Goal: Task Accomplishment & Management: Manage account settings

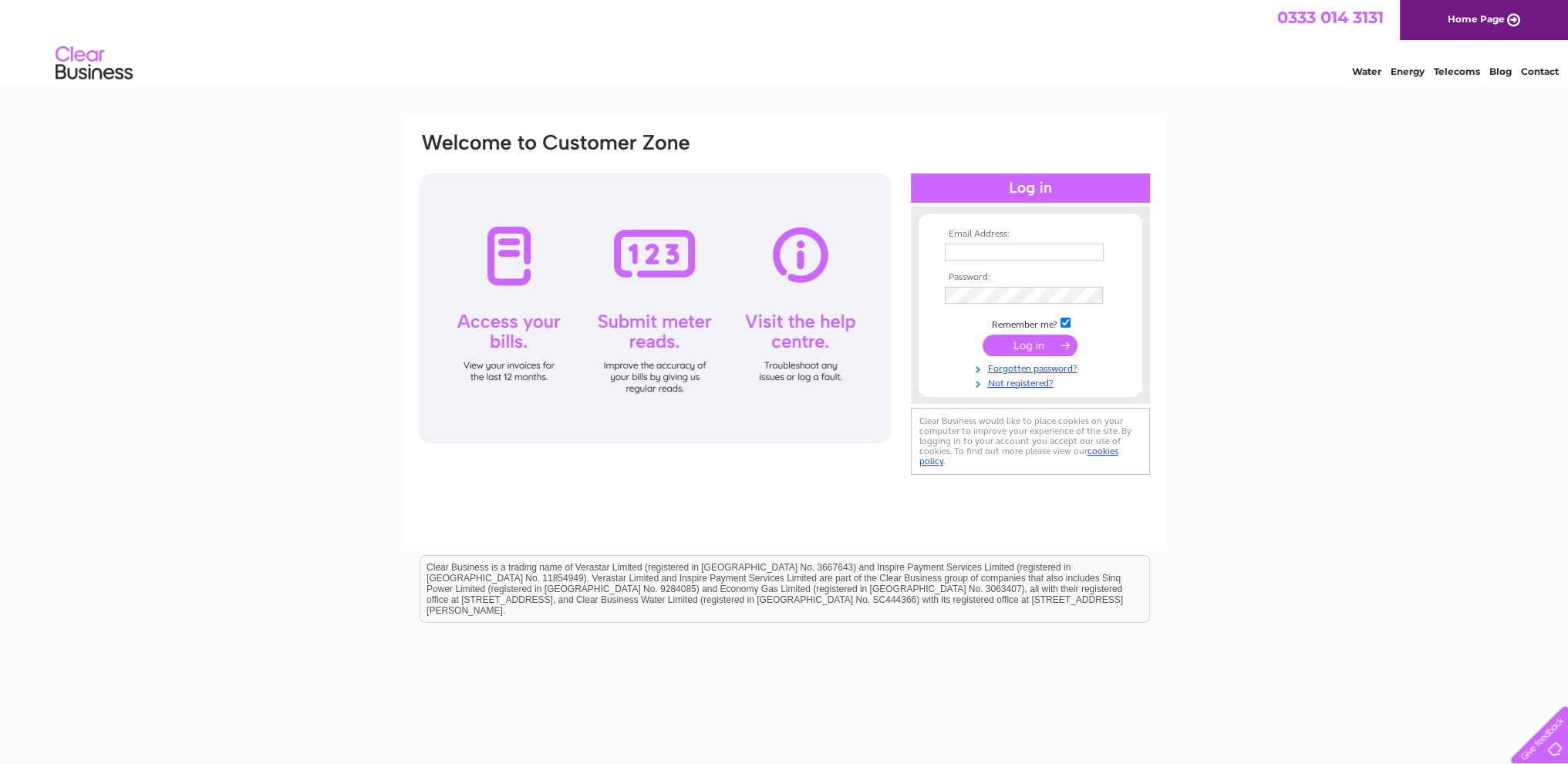
type input "[EMAIL_ADDRESS][DOMAIN_NAME]"
click at [1017, 339] on input "submit" at bounding box center [1030, 346] width 95 height 22
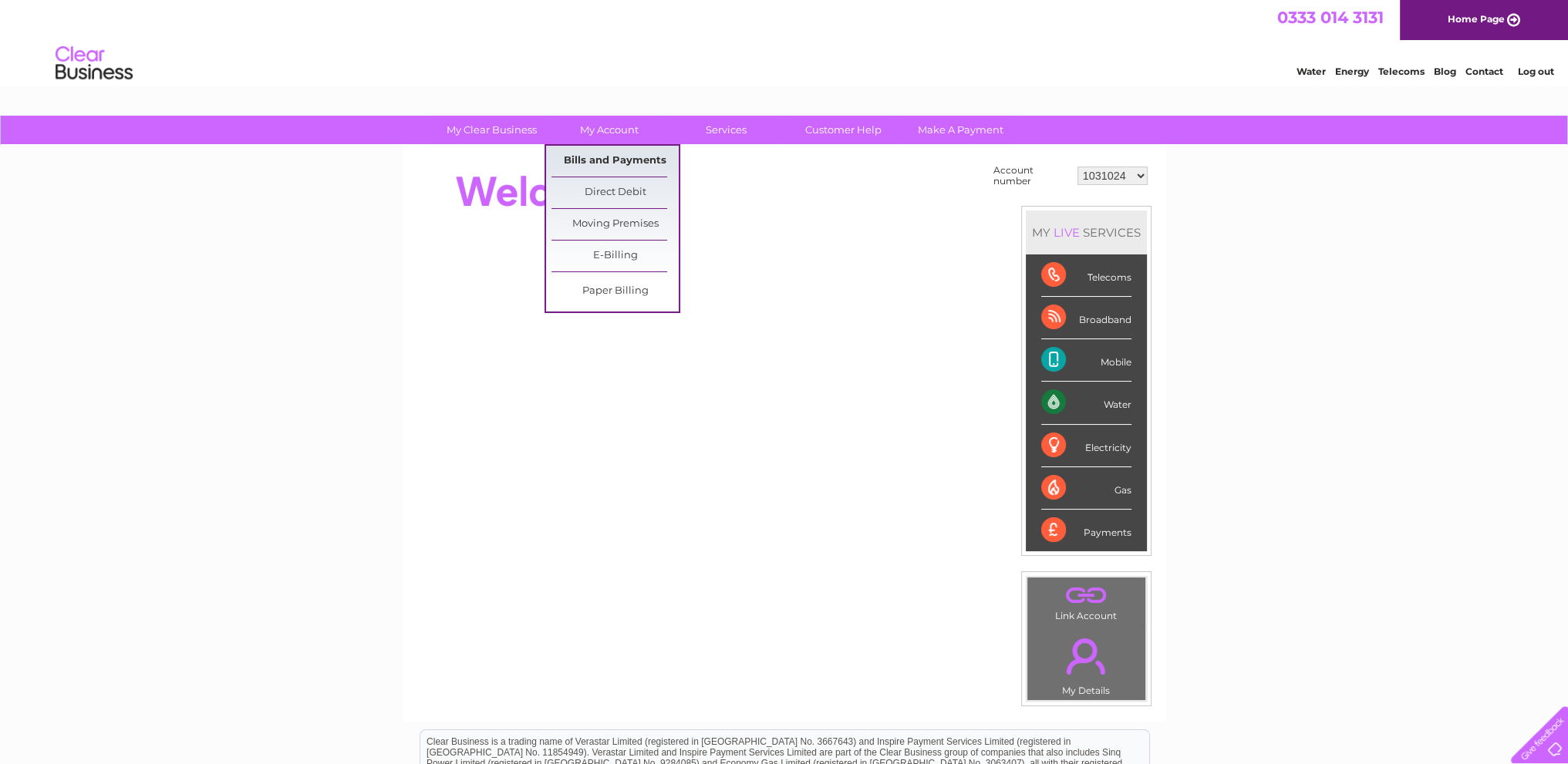
click at [583, 159] on link "Bills and Payments" at bounding box center [615, 161] width 128 height 31
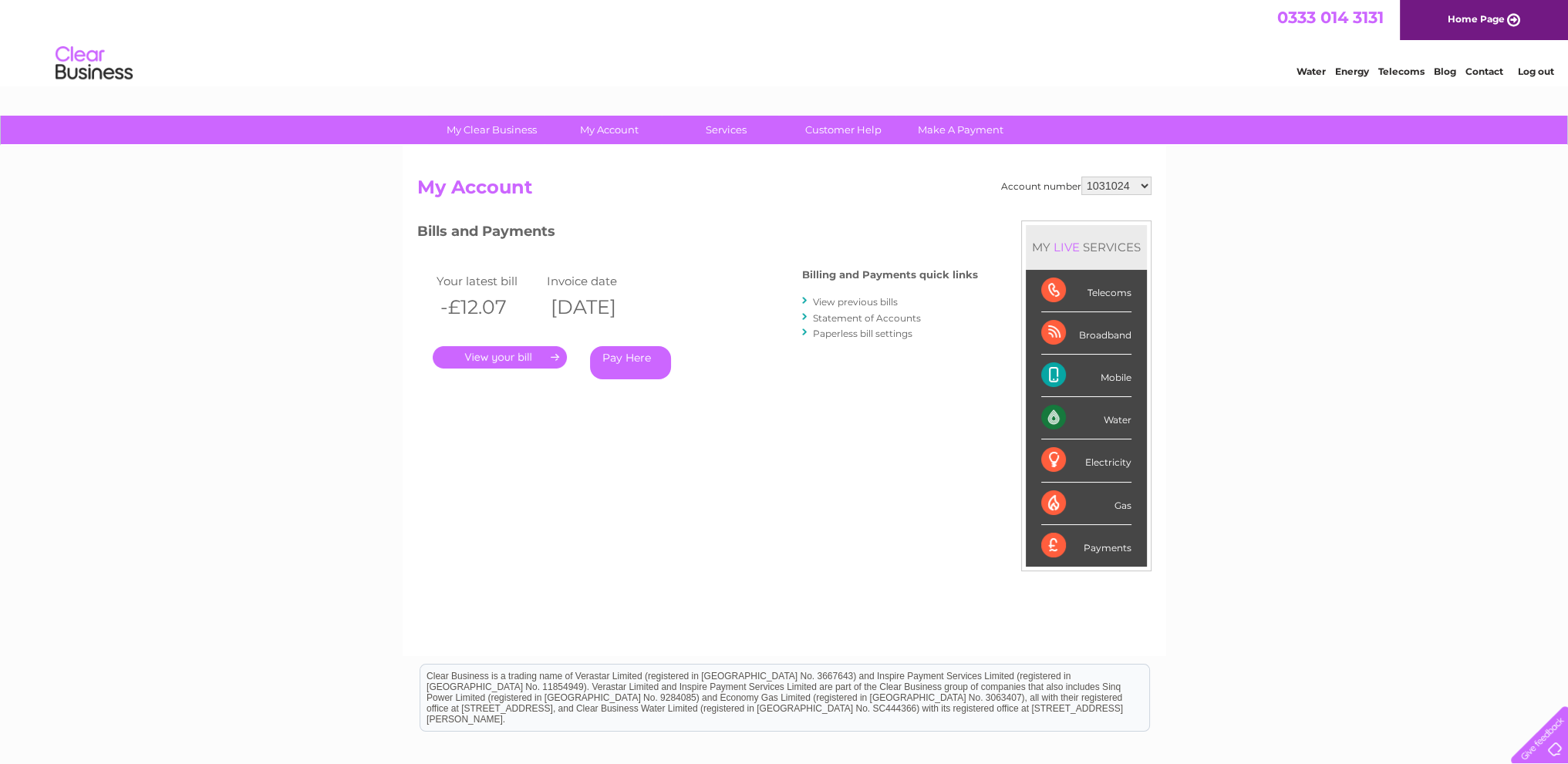
click at [489, 351] on link "." at bounding box center [500, 357] width 134 height 23
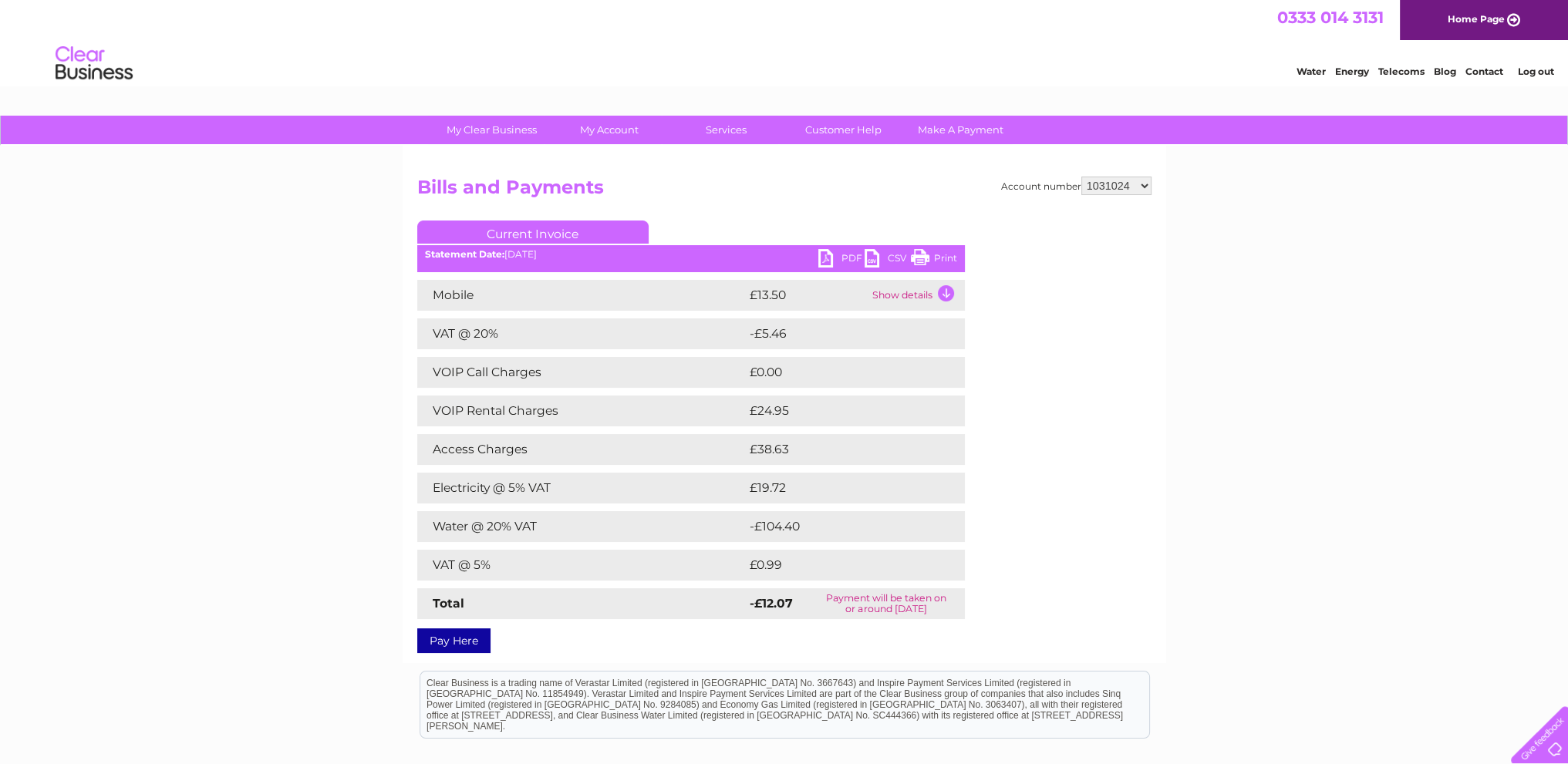
click at [827, 256] on link "PDF" at bounding box center [841, 260] width 46 height 23
click at [1537, 72] on link "Log out" at bounding box center [1535, 71] width 36 height 12
